Goal: Find specific page/section: Find specific page/section

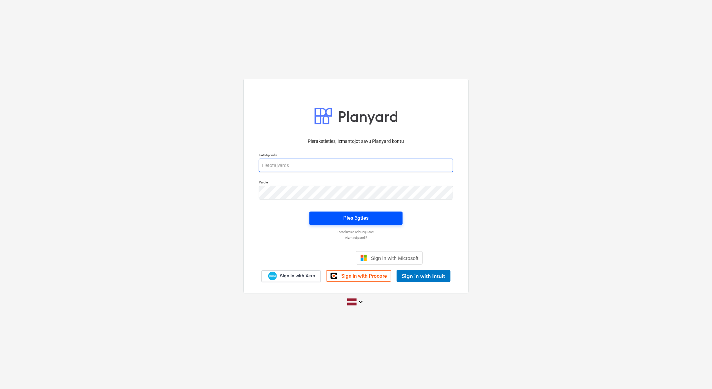
type input "[EMAIL_ADDRESS][DOMAIN_NAME]"
click at [360, 220] on div "Pieslēgties" at bounding box center [355, 218] width 25 height 9
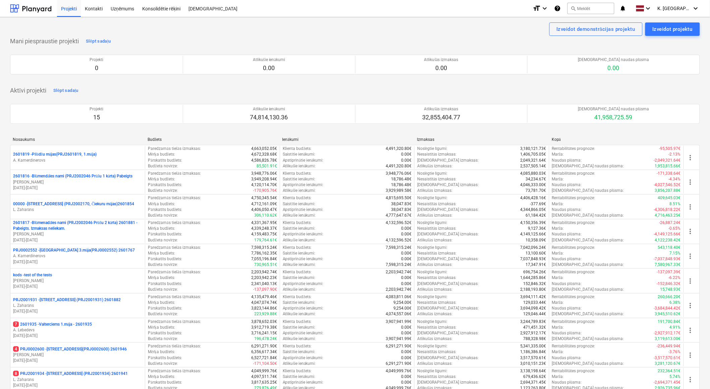
click at [116, 375] on p "8 PRJ2001934 - [STREET_ADDRESS] (PRJ2001934) 2601941" at bounding box center [70, 374] width 115 height 6
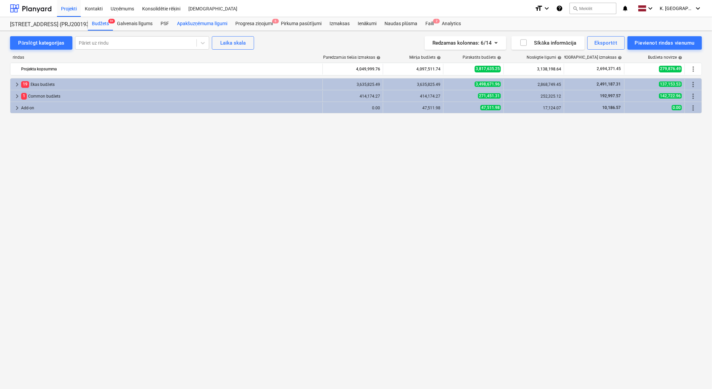
click at [203, 22] on div "Apakšuzņēmuma līgumi" at bounding box center [202, 23] width 58 height 13
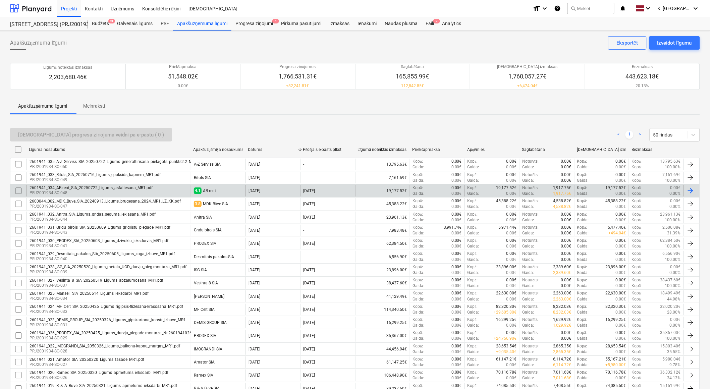
click at [94, 188] on div "2601941_034_AB-rent_SIA_20250722_Ligums_asfaltesana_MR1.pdf" at bounding box center [90, 187] width 123 height 5
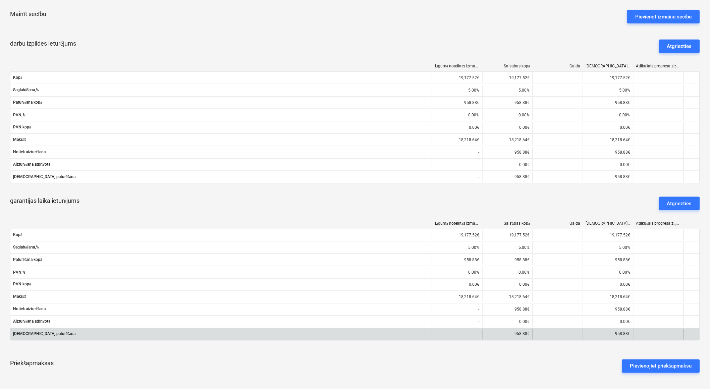
scroll to position [186, 0]
